Goal: Task Accomplishment & Management: Complete application form

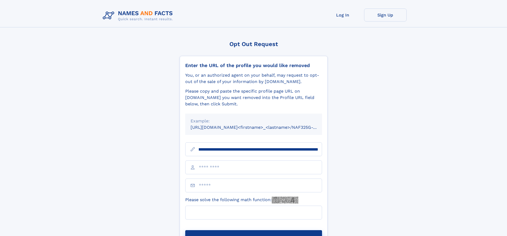
scroll to position [0, 58]
type input "**********"
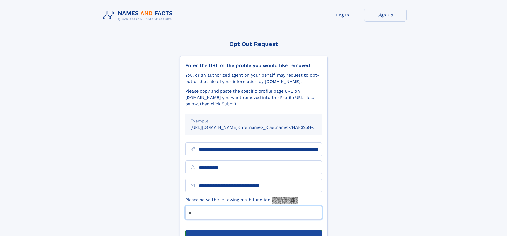
type input "*"
click at [254, 230] on button "Submit Opt Out Request" at bounding box center [253, 238] width 137 height 17
